Goal: Task Accomplishment & Management: Manage account settings

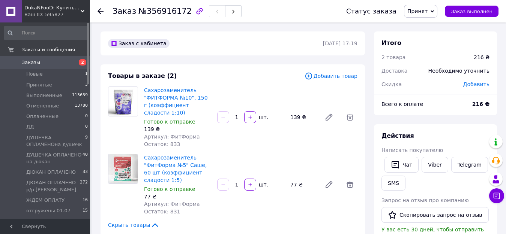
click at [427, 8] on span "Принят" at bounding box center [417, 11] width 20 height 6
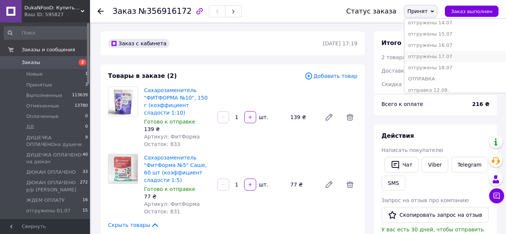
scroll to position [278, 0]
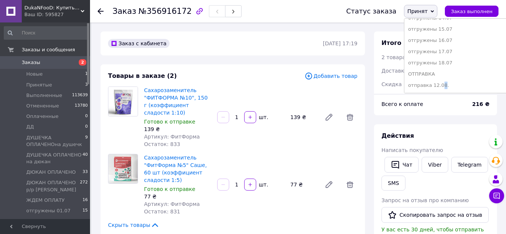
click at [448, 82] on li "отправка 12.08." at bounding box center [458, 85] width 108 height 11
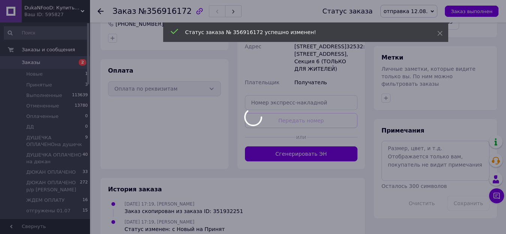
scroll to position [323, 0]
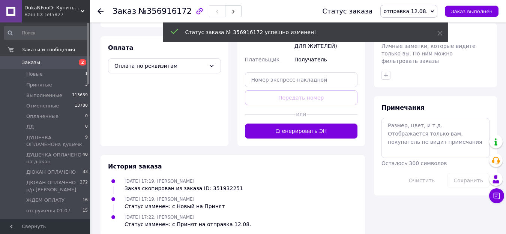
click at [386, 49] on span "Личные заметки, которые видите только вы. По ним можно фильтровать заказы" at bounding box center [429, 53] width 94 height 21
click at [386, 71] on button "button" at bounding box center [386, 75] width 9 height 9
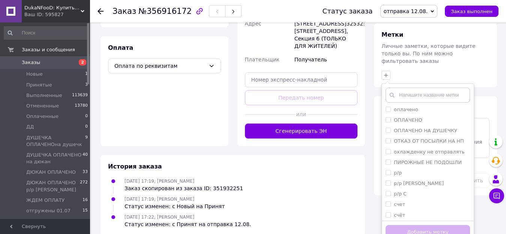
scroll to position [1354, 0]
click at [412, 178] on div "р/р [PERSON_NAME]" at bounding box center [428, 181] width 84 height 7
checkbox input "true"
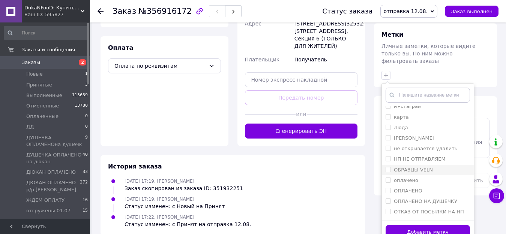
scroll to position [1278, 0]
click at [420, 189] on div "ОПЛАЧЕНО" at bounding box center [428, 192] width 84 height 7
checkbox input "true"
click at [434, 225] on button "Добавить метку" at bounding box center [428, 232] width 84 height 15
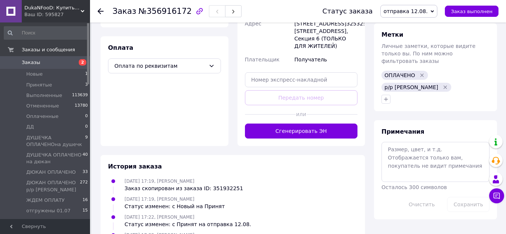
click at [428, 9] on span "отправка 12.08." at bounding box center [406, 11] width 44 height 6
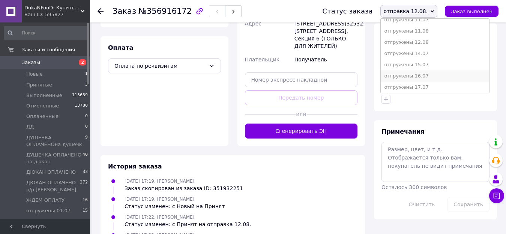
scroll to position [241, 0]
click at [434, 55] on li "отгружены 12.08" at bounding box center [435, 55] width 108 height 11
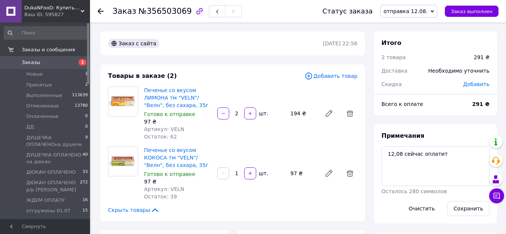
click at [420, 13] on span "отправка 12.08." at bounding box center [406, 11] width 44 height 6
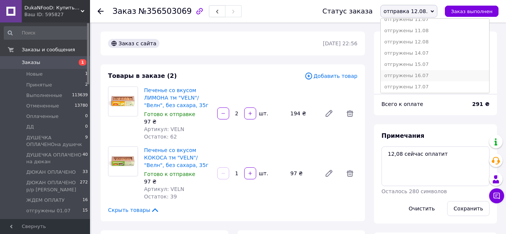
scroll to position [241, 0]
click at [436, 56] on li "отгружены 12.08" at bounding box center [435, 55] width 108 height 11
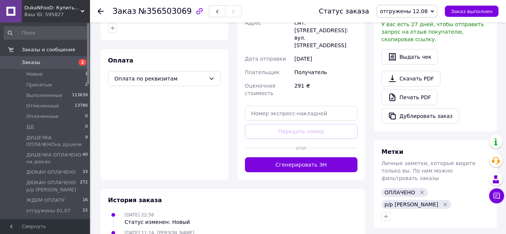
scroll to position [300, 0]
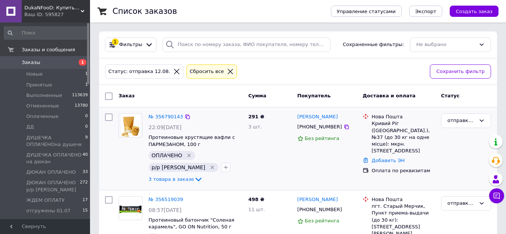
scroll to position [26, 0]
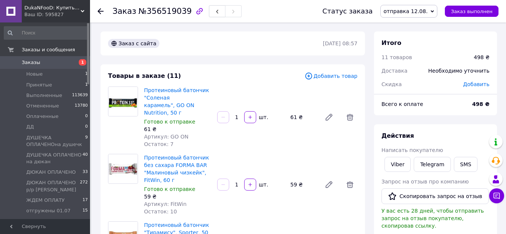
scroll to position [38, 0]
drag, startPoint x: 473, startPoint y: 104, endPoint x: 494, endPoint y: 104, distance: 21.8
click at [494, 104] on div "Всего к оплате 498 ₴" at bounding box center [435, 108] width 123 height 15
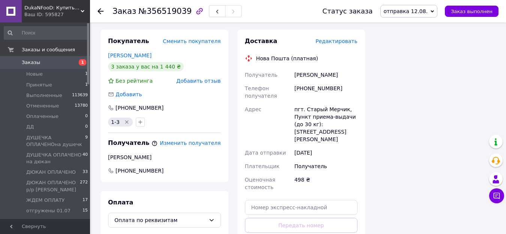
scroll to position [750, 0]
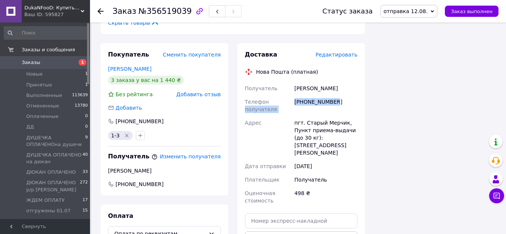
drag, startPoint x: 335, startPoint y: 71, endPoint x: 292, endPoint y: 68, distance: 43.6
click at [292, 82] on div "Получатель Кариченко Алла Телефон получателя +380992043557 Адрес пгт. Старый Ме…" at bounding box center [301, 145] width 116 height 126
click at [305, 95] on div "+380992043557" at bounding box center [326, 105] width 66 height 21
click at [294, 95] on div "+380992043557" at bounding box center [326, 105] width 66 height 21
drag, startPoint x: 295, startPoint y: 71, endPoint x: 334, endPoint y: 74, distance: 39.5
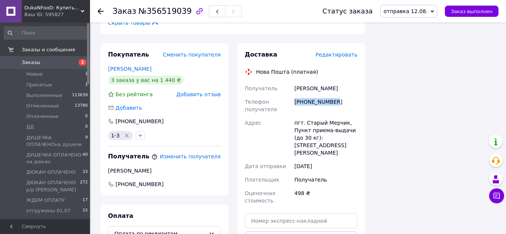
click at [334, 95] on div "+380992043557" at bounding box center [326, 105] width 66 height 21
copy div "+380992043557"
drag, startPoint x: 335, startPoint y: 61, endPoint x: 294, endPoint y: 59, distance: 41.3
click at [294, 82] on div "Кариченко Алла" at bounding box center [326, 89] width 66 height 14
copy div "Кариченко Алла"
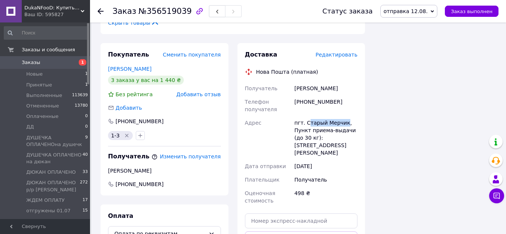
drag, startPoint x: 342, startPoint y: 93, endPoint x: 306, endPoint y: 90, distance: 36.5
click at [306, 116] on div "пгт. Старый Мерчик, Пункт приема-выдачи (до 30 кг): ул. Довжанская, 9" at bounding box center [326, 138] width 66 height 44
drag, startPoint x: 305, startPoint y: 91, endPoint x: 343, endPoint y: 91, distance: 37.9
click at [343, 116] on div "пгт. Старый Мерчик, Пункт приема-выдачи (до 30 кг): ул. Довжанская, 9" at bounding box center [326, 138] width 66 height 44
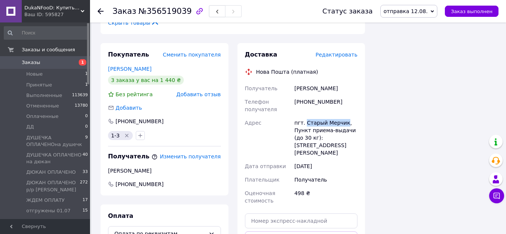
copy div "Старый Мерчик"
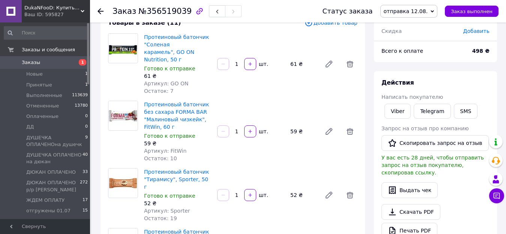
scroll to position [0, 0]
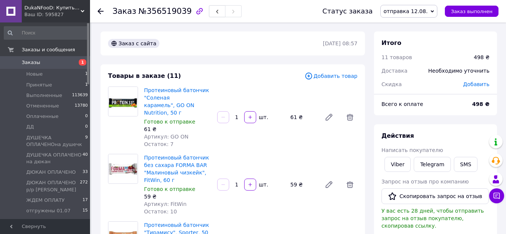
click at [41, 62] on span "Заказы" at bounding box center [46, 62] width 48 height 7
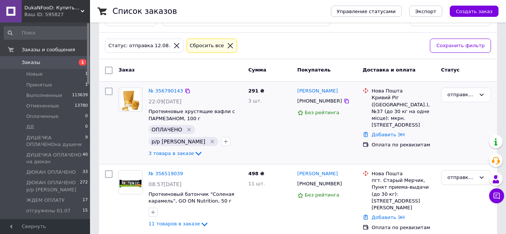
scroll to position [26, 0]
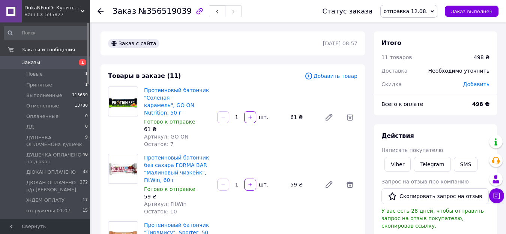
scroll to position [38, 0]
click at [414, 9] on span "отправка 12.08." at bounding box center [406, 11] width 44 height 6
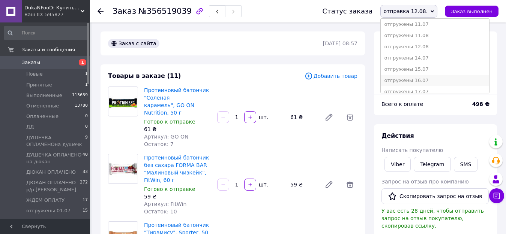
scroll to position [263, 0]
click at [430, 35] on li "отгружены 12.08" at bounding box center [435, 33] width 108 height 11
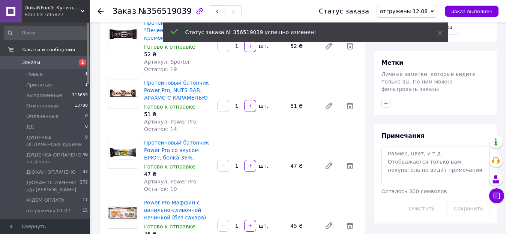
scroll to position [56, 0]
click at [385, 99] on div "Метки Личные заметки, которые видите только вы. По ним можно фильтровать заказы" at bounding box center [435, 83] width 123 height 64
click at [386, 90] on div "Метки Личные заметки, которые видите только вы. По ним можно фильтровать заказы" at bounding box center [435, 83] width 123 height 64
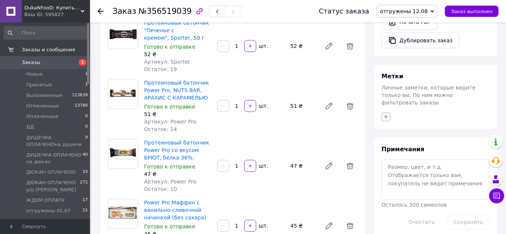
click at [386, 114] on icon "button" at bounding box center [386, 117] width 6 height 6
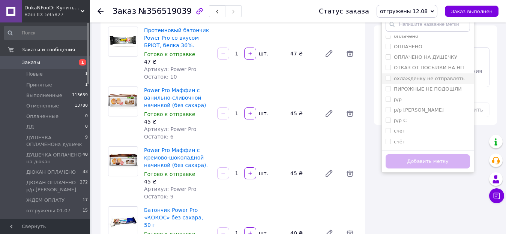
scroll to position [1278, 0]
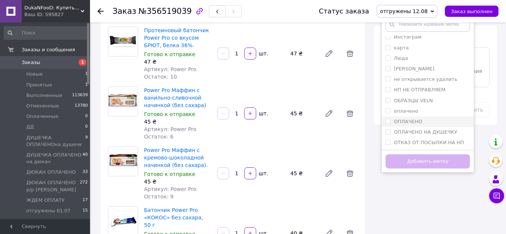
click at [423, 119] on div "ОПЛАЧЕНО" at bounding box center [428, 122] width 84 height 7
checkbox input "true"
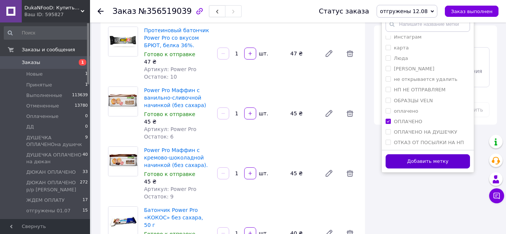
click at [430, 155] on button "Добавить метку" at bounding box center [428, 162] width 84 height 15
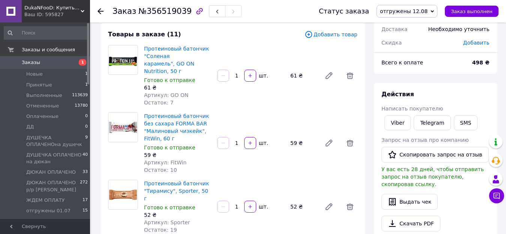
scroll to position [0, 0]
